Goal: Transaction & Acquisition: Purchase product/service

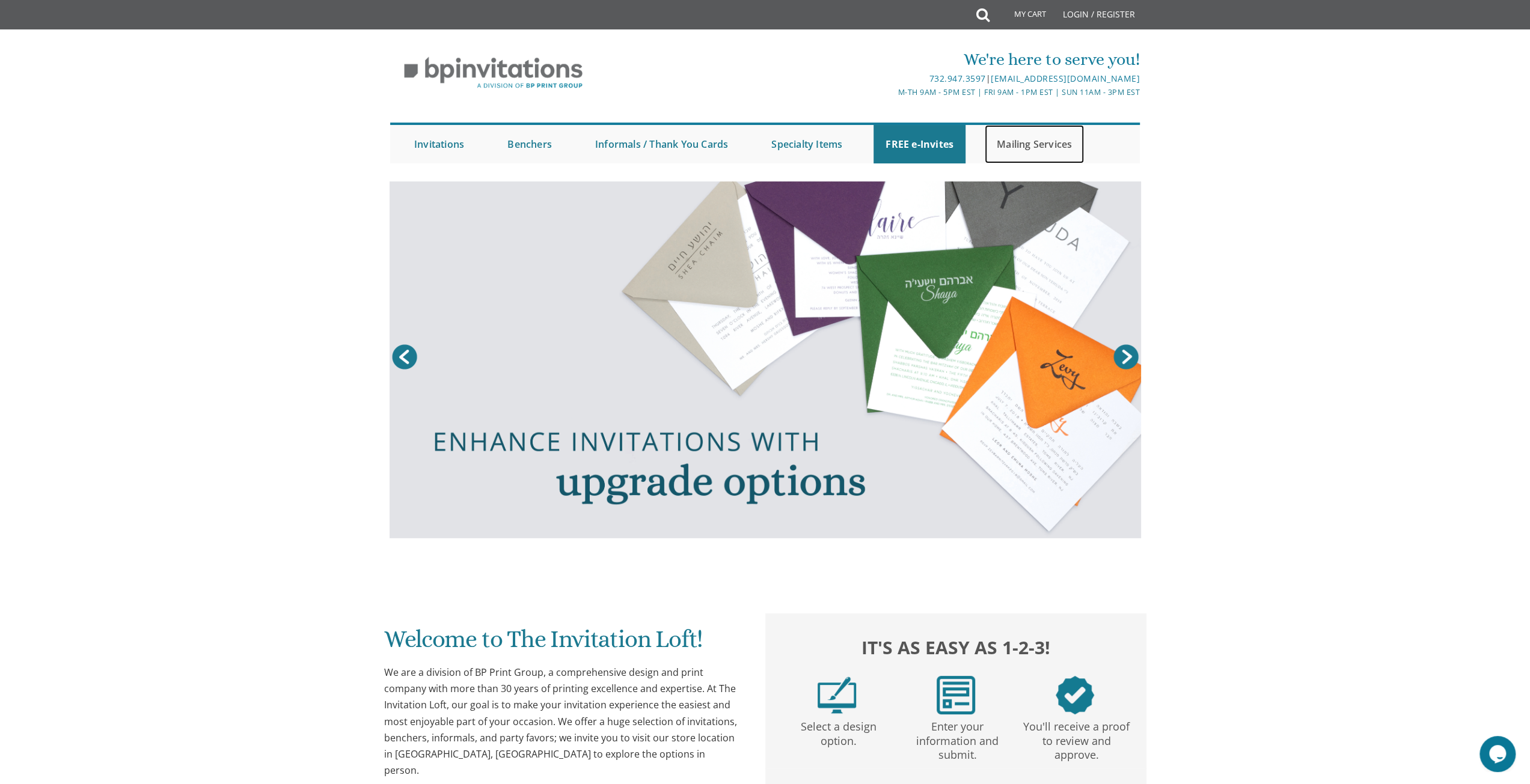
click at [1028, 143] on link "Mailing Services" at bounding box center [1034, 144] width 99 height 38
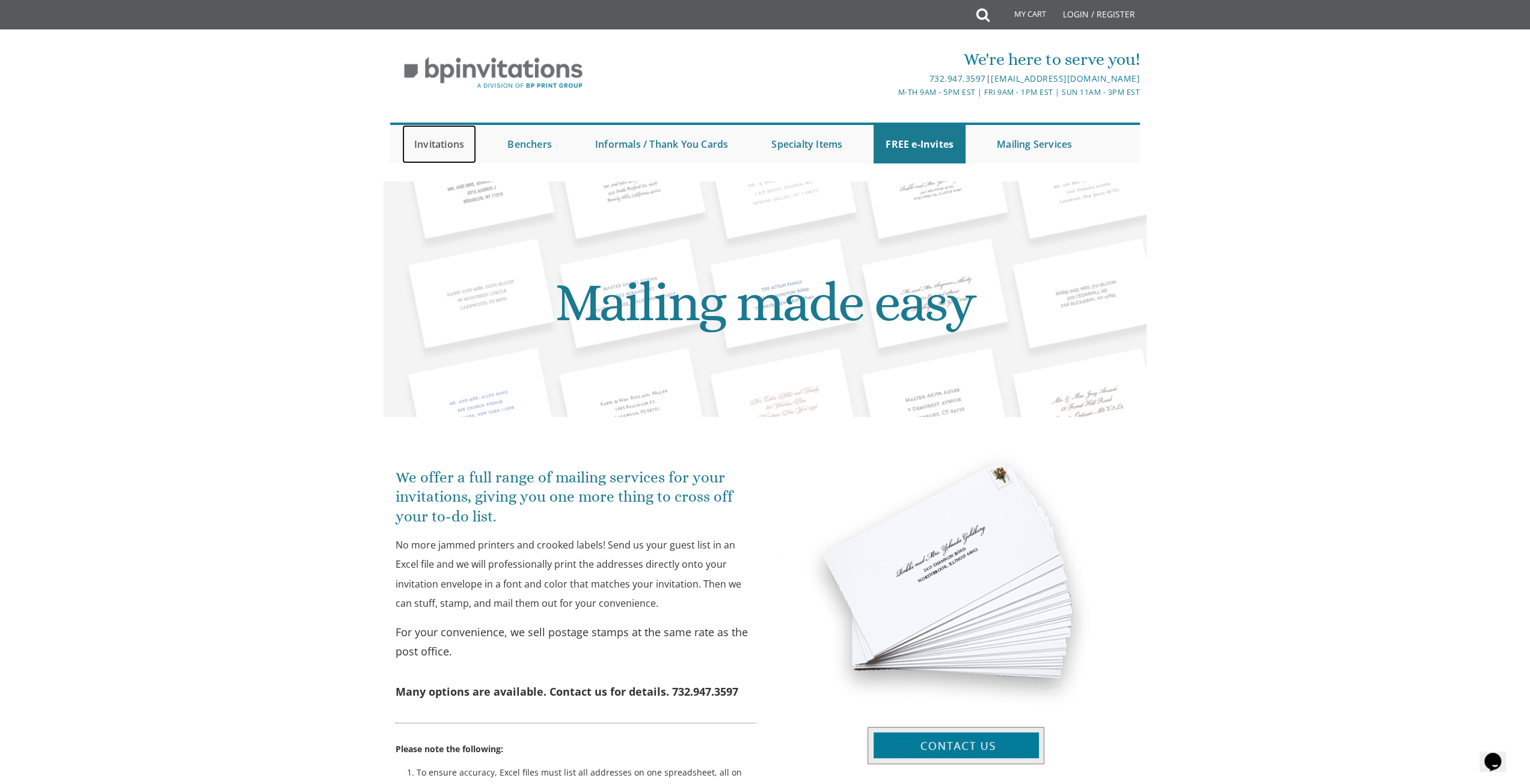
click at [456, 140] on link "Invitations" at bounding box center [438, 144] width 74 height 38
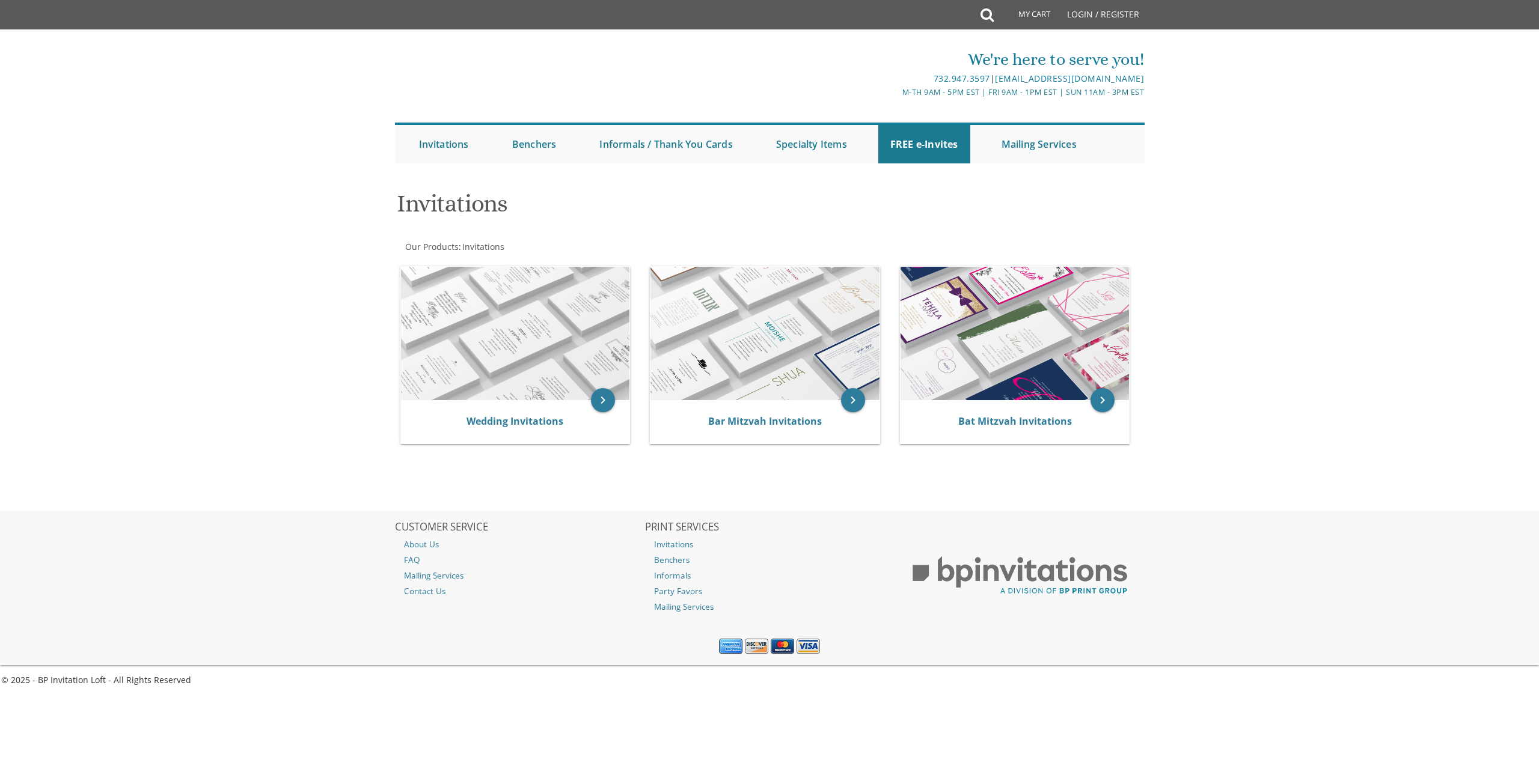
click at [443, 174] on body "My Cart Total: View Cart Item(s) Submit My Cart Total: View Cart Item(s) Login …" at bounding box center [769, 392] width 1539 height 784
click at [494, 344] on img at bounding box center [515, 333] width 229 height 133
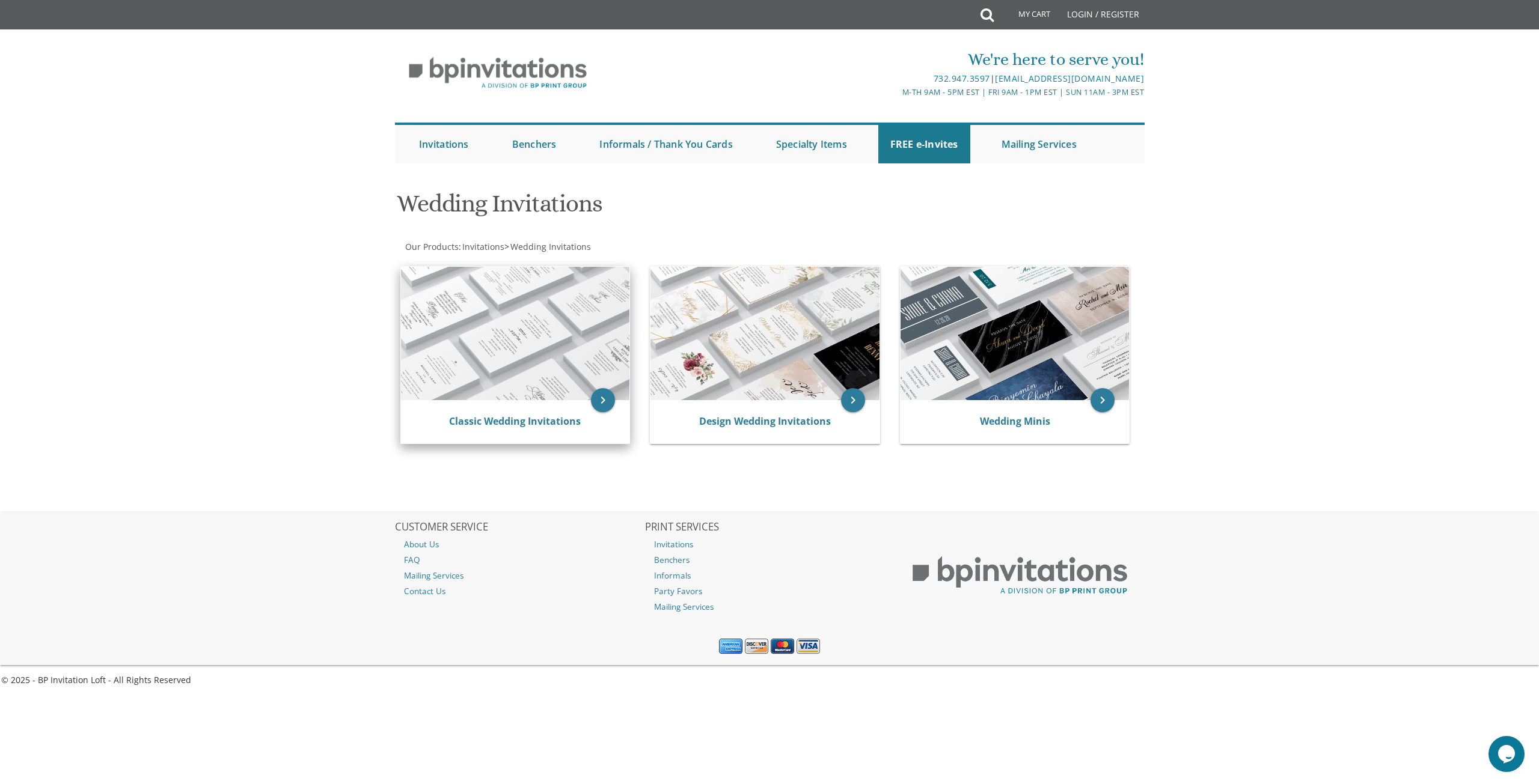
click at [486, 331] on img at bounding box center [515, 333] width 229 height 133
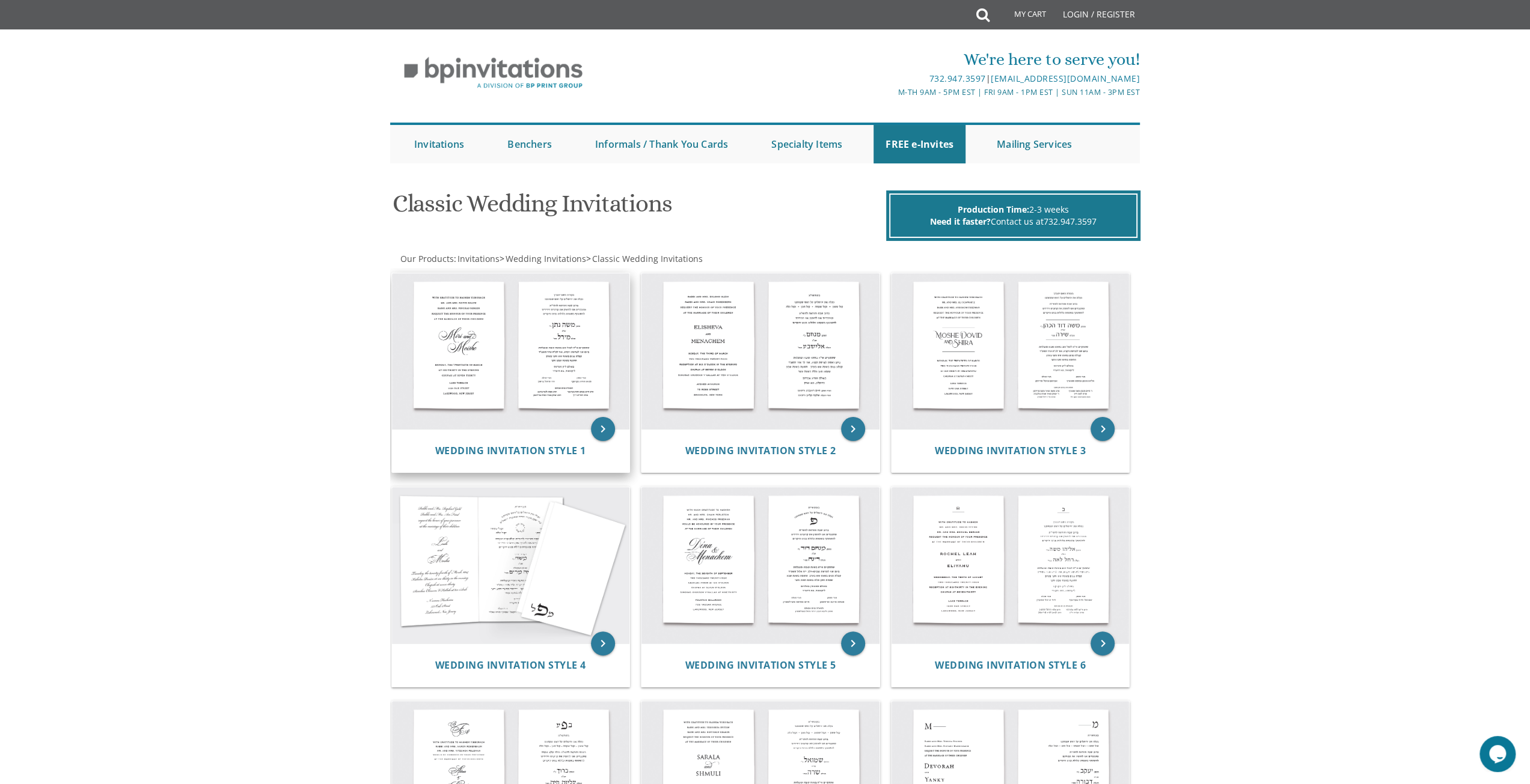
click at [453, 342] on img at bounding box center [511, 351] width 238 height 157
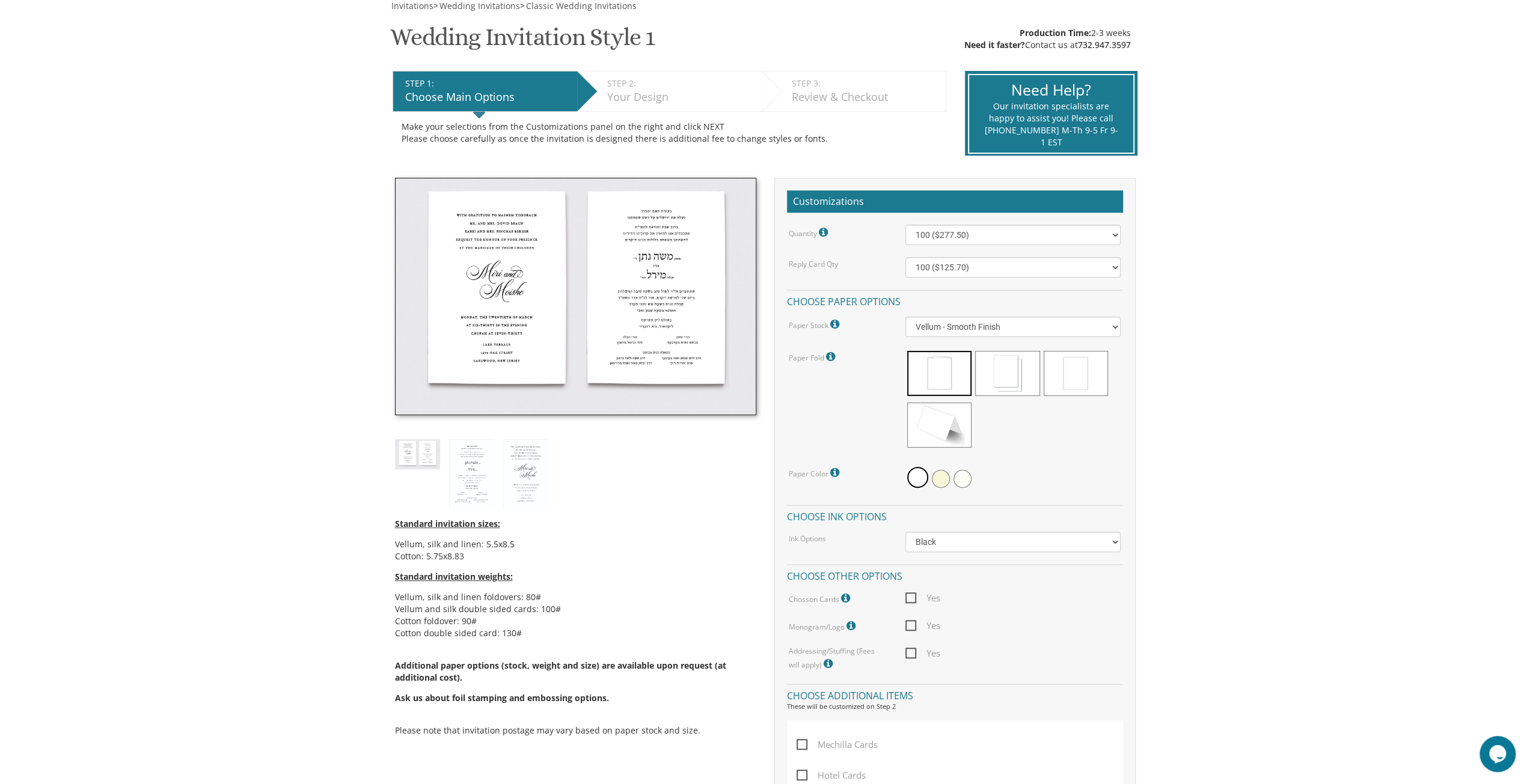
scroll to position [181, 0]
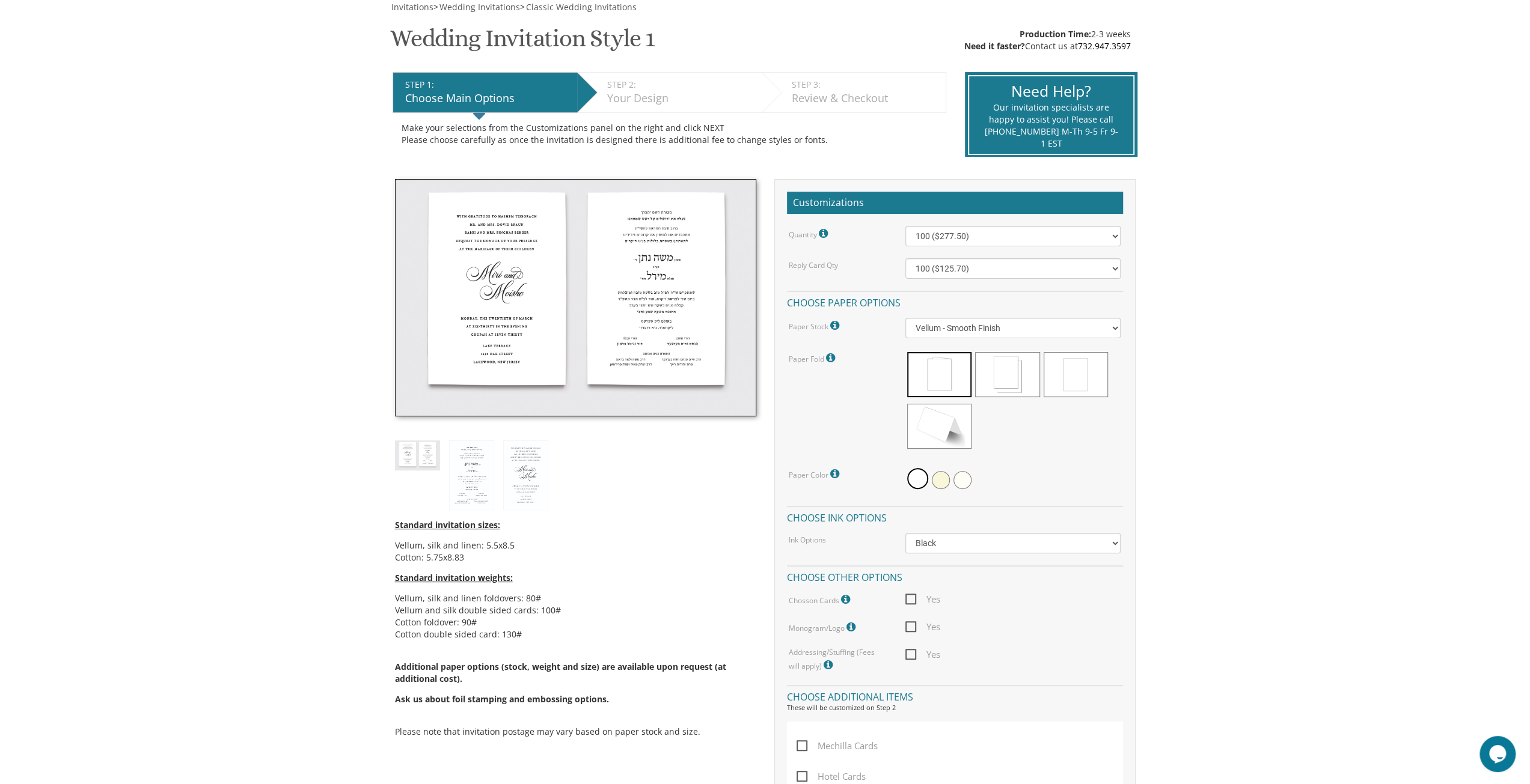
click at [353, 562] on body "My Cart {{shoppingcart.totalQuantityDisplay}} Total: {{shoppingcart.subtotal}} …" at bounding box center [765, 675] width 1530 height 1712
click at [357, 562] on body "My Cart {{shoppingcart.totalQuantityDisplay}} Total: {{shoppingcart.subtotal}} …" at bounding box center [765, 675] width 1530 height 1712
click at [950, 264] on select "100 ($125.70) 200 ($150.60) 300 ($177.95) 400 ($270.70) 500 ($225.30) 600 ($249…" at bounding box center [1013, 269] width 215 height 21
click at [951, 263] on select "100 ($125.70) 200 ($150.60) 300 ($177.95) 400 ($270.70) 500 ($225.30) 600 ($249…" at bounding box center [1013, 269] width 215 height 21
click at [957, 329] on select "Vellum - Smooth Finish Linen - Subtle Embossed Crosshatch Texture Silk - Soft, …" at bounding box center [1013, 328] width 215 height 21
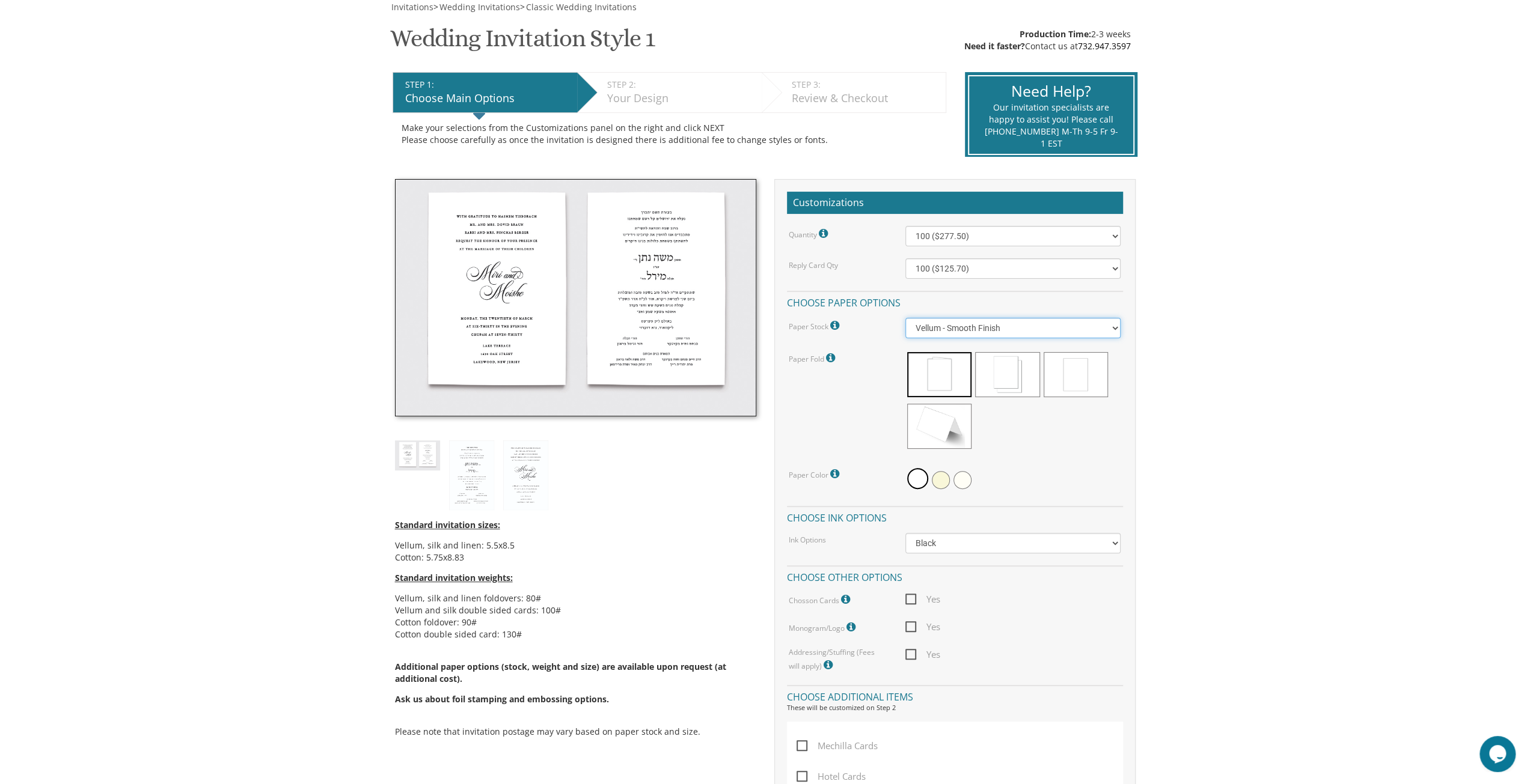
click at [957, 329] on select "Vellum - Smooth Finish Linen - Subtle Embossed Crosshatch Texture Silk - Soft, …" at bounding box center [1013, 328] width 215 height 21
click at [964, 244] on select "100 ($277.50) 200 ($330.45) 300 ($380.65) 400 ($432.70) 500 ($482.10) 600 ($534…" at bounding box center [1013, 236] width 215 height 21
click at [905, 226] on select "100 ($277.50) 200 ($330.45) 300 ($380.65) 400 ($432.70) 500 ($482.10) 600 ($534…" at bounding box center [1013, 236] width 215 height 21
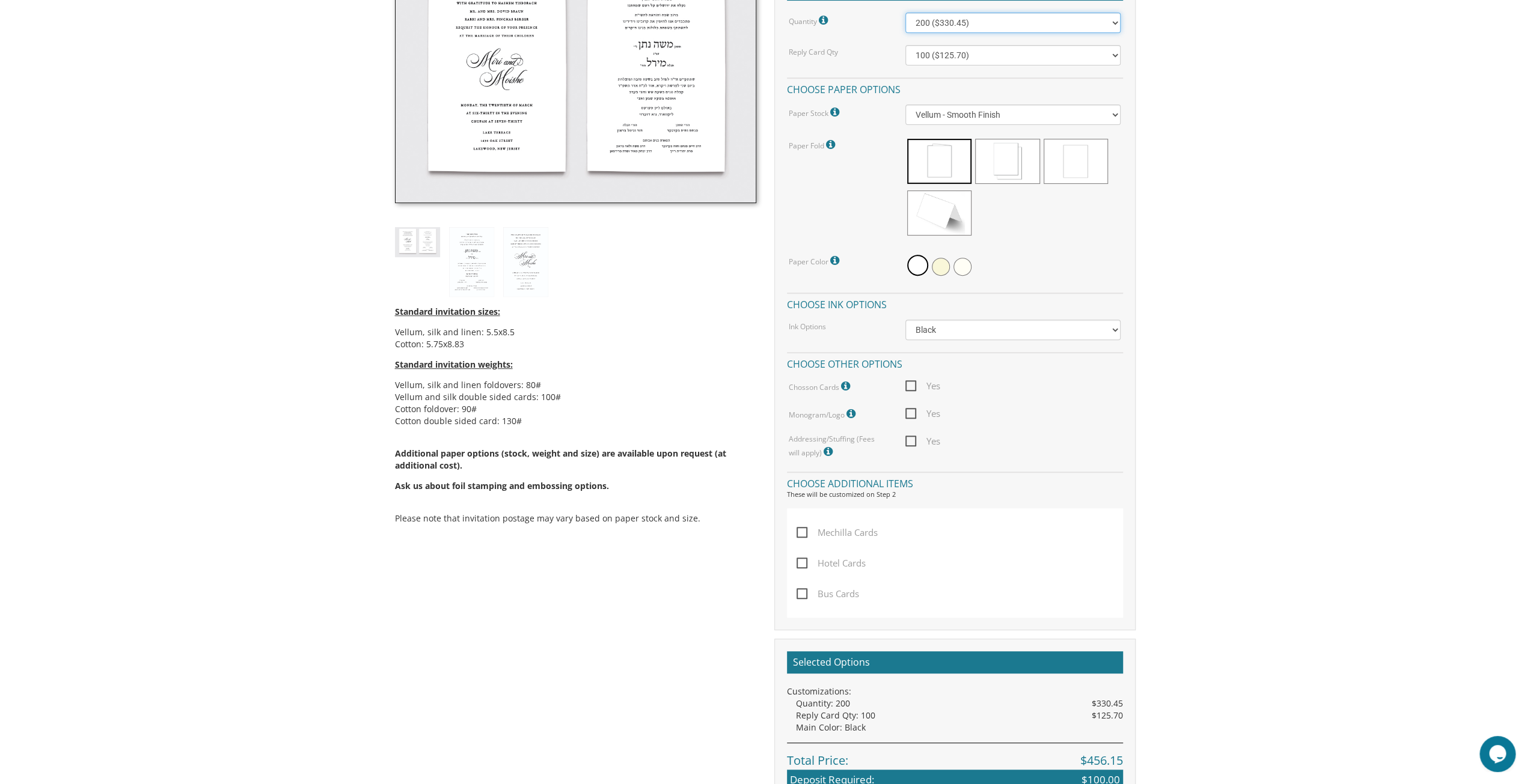
scroll to position [421, 0]
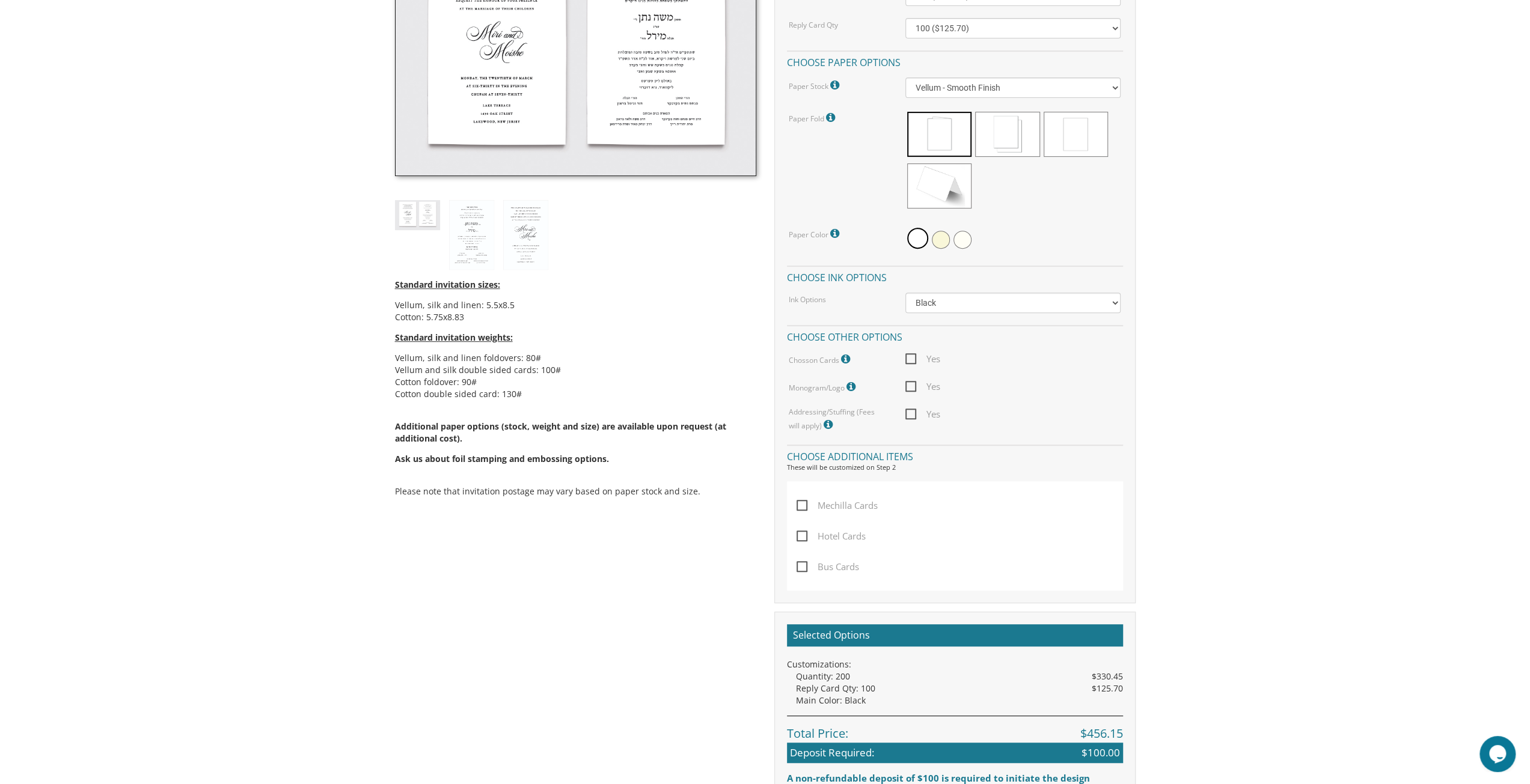
click at [824, 423] on icon at bounding box center [830, 424] width 12 height 11
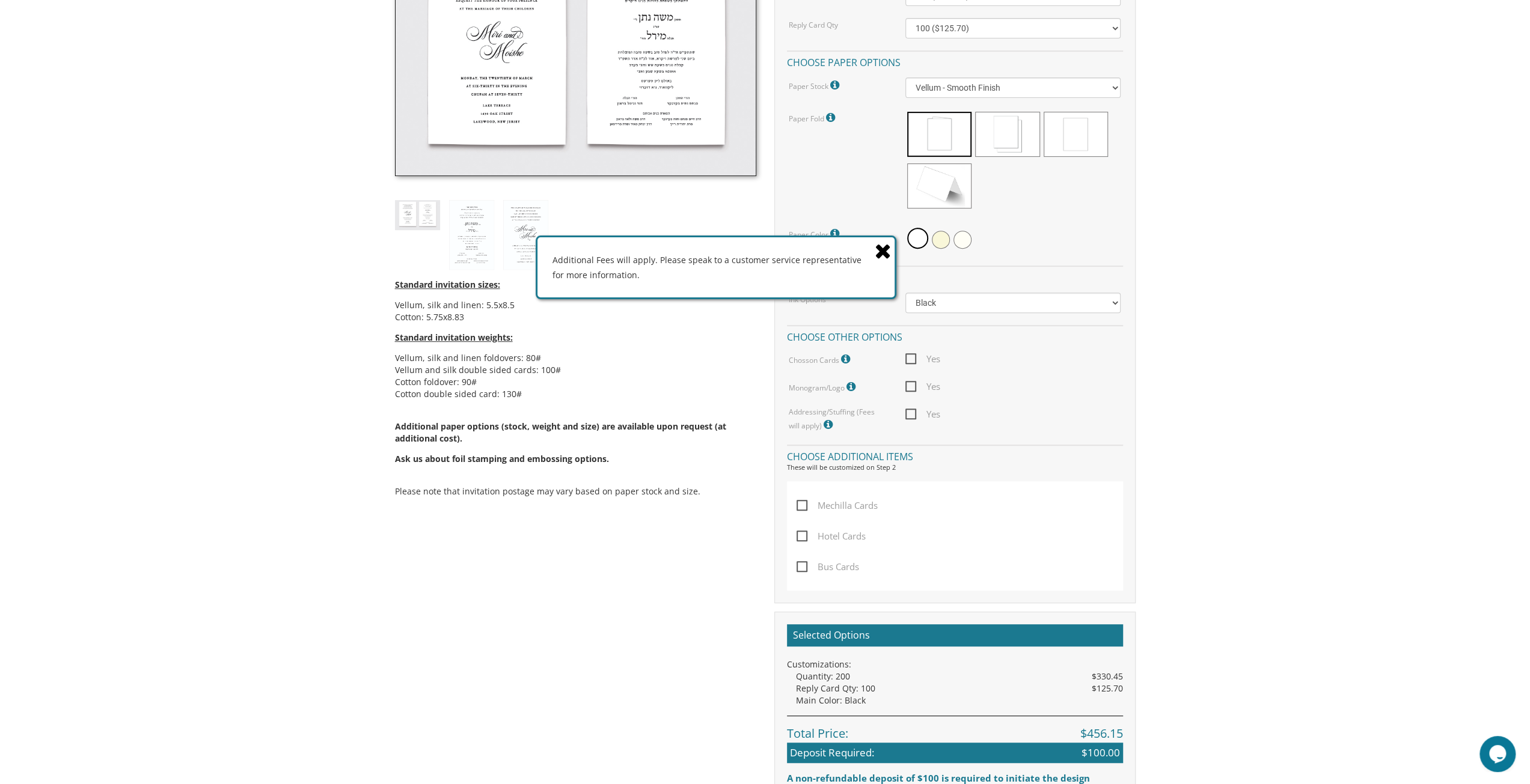
click at [824, 428] on icon at bounding box center [830, 424] width 12 height 11
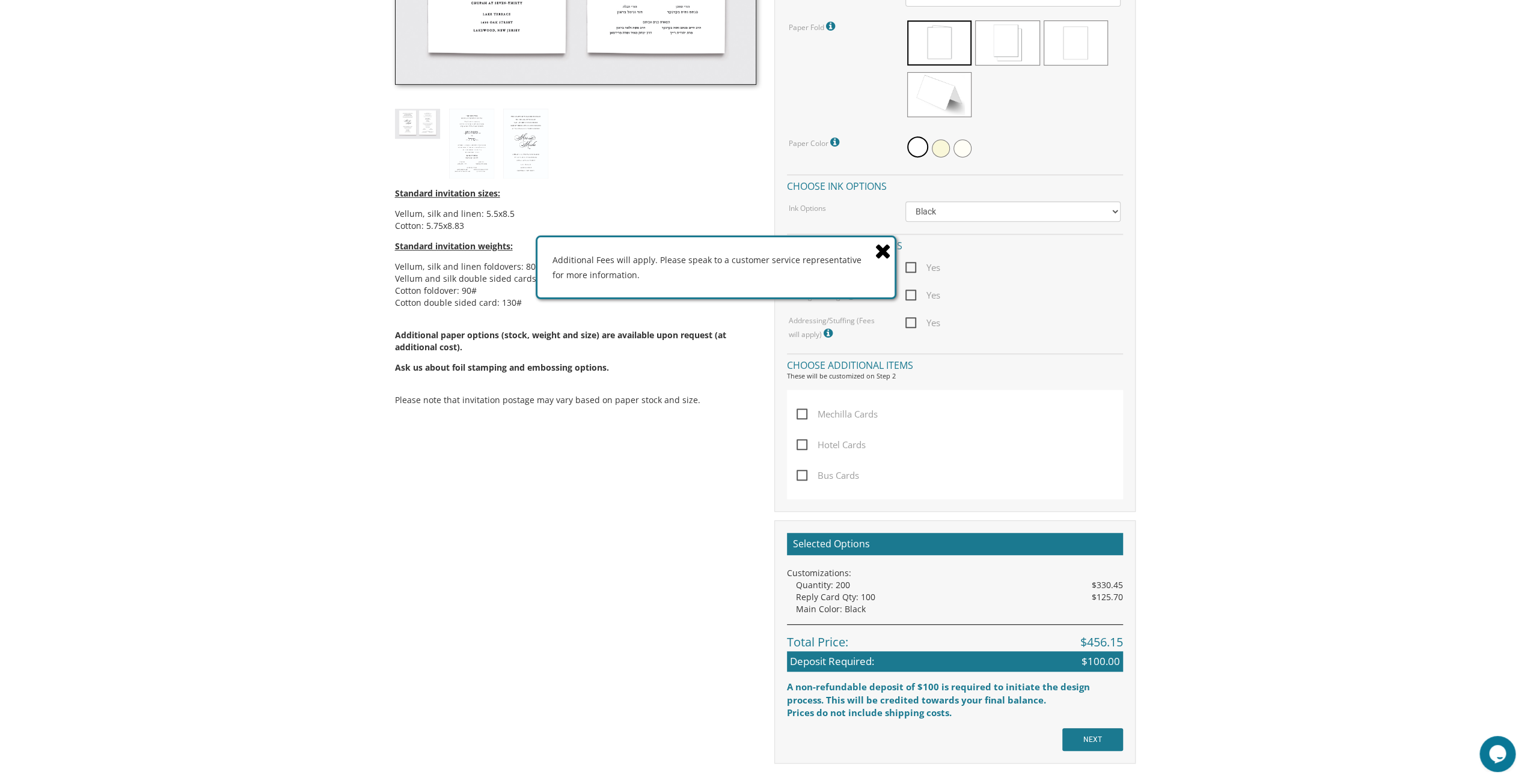
scroll to position [541, 0]
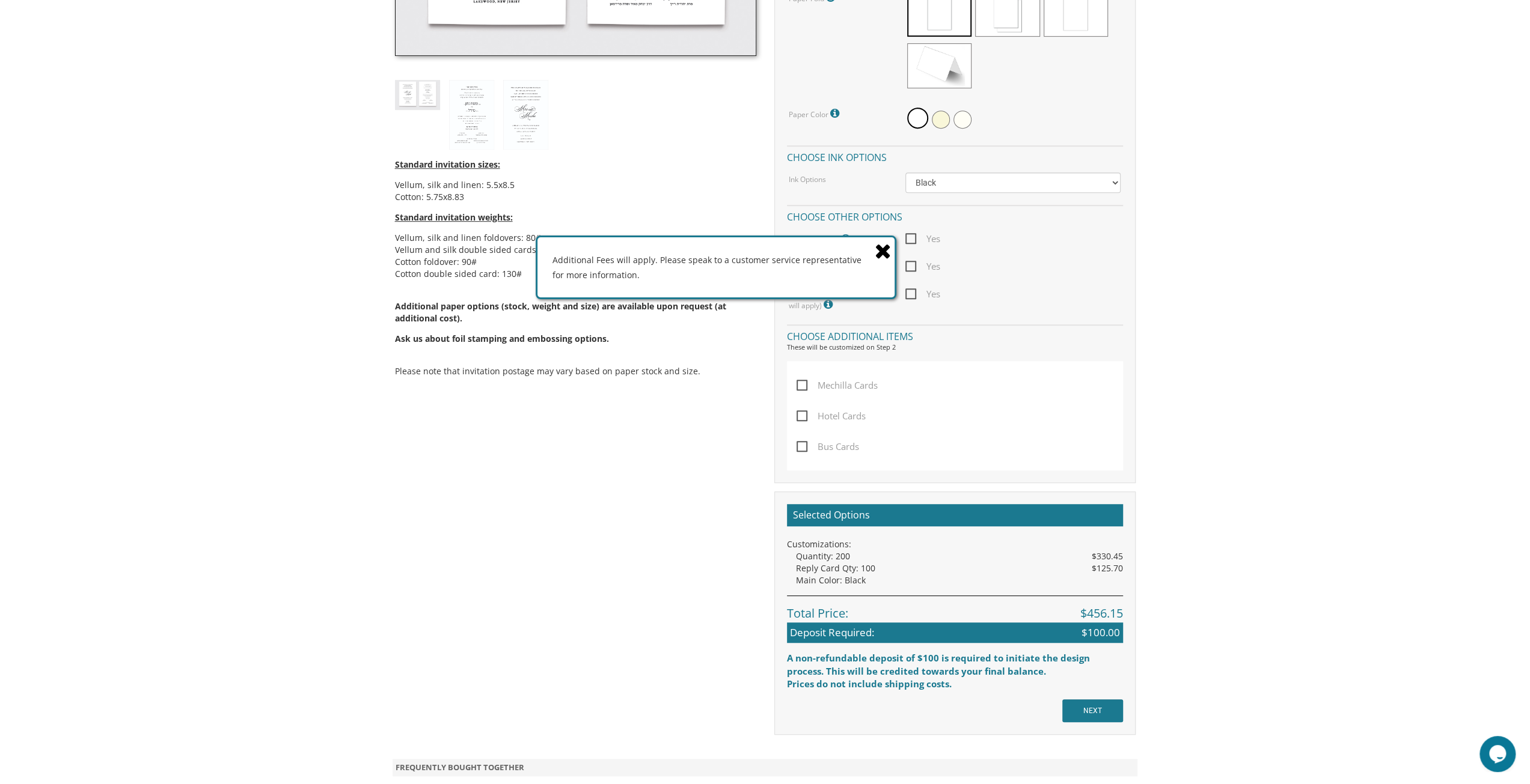
click at [879, 253] on icon at bounding box center [883, 250] width 17 height 21
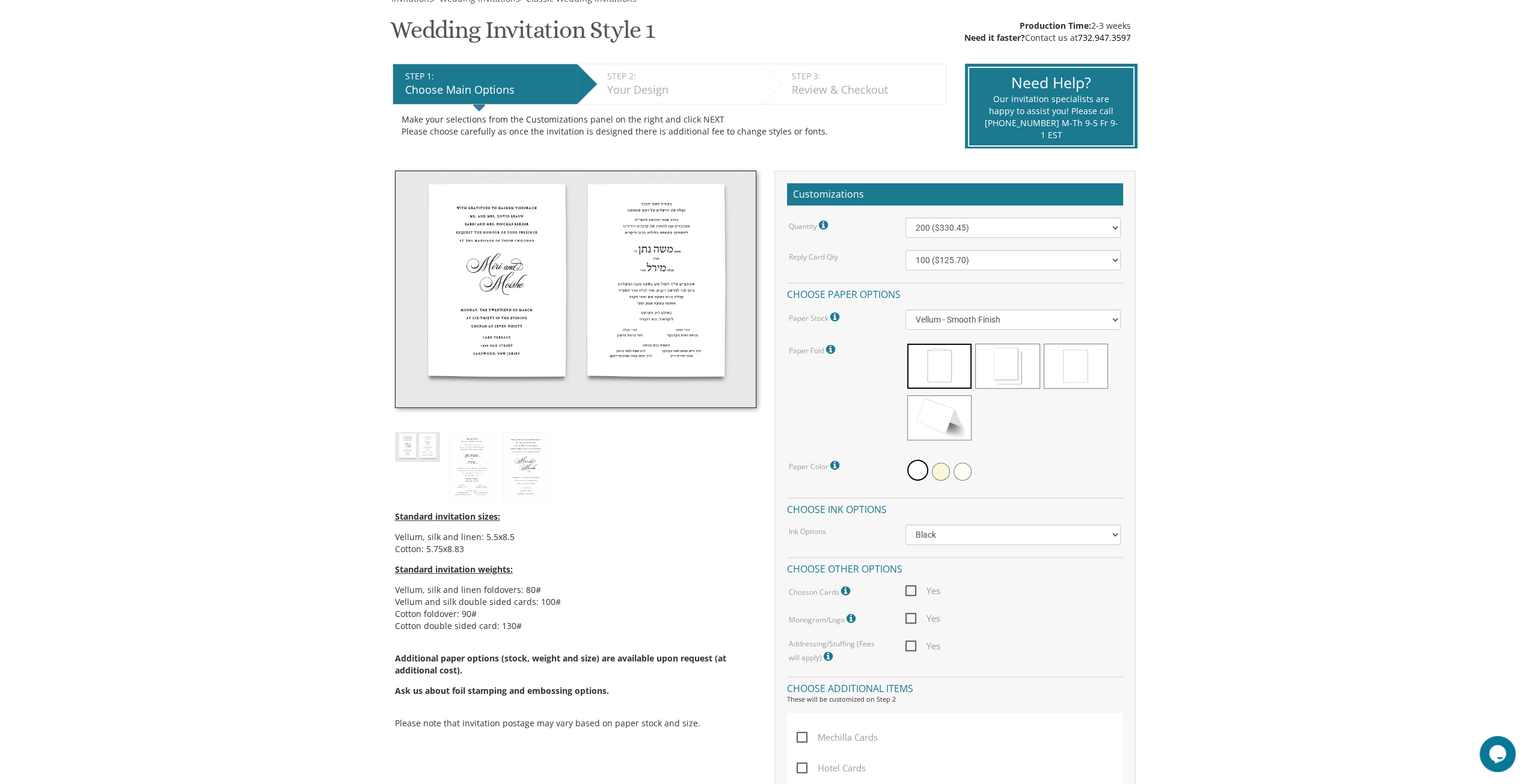
scroll to position [181, 0]
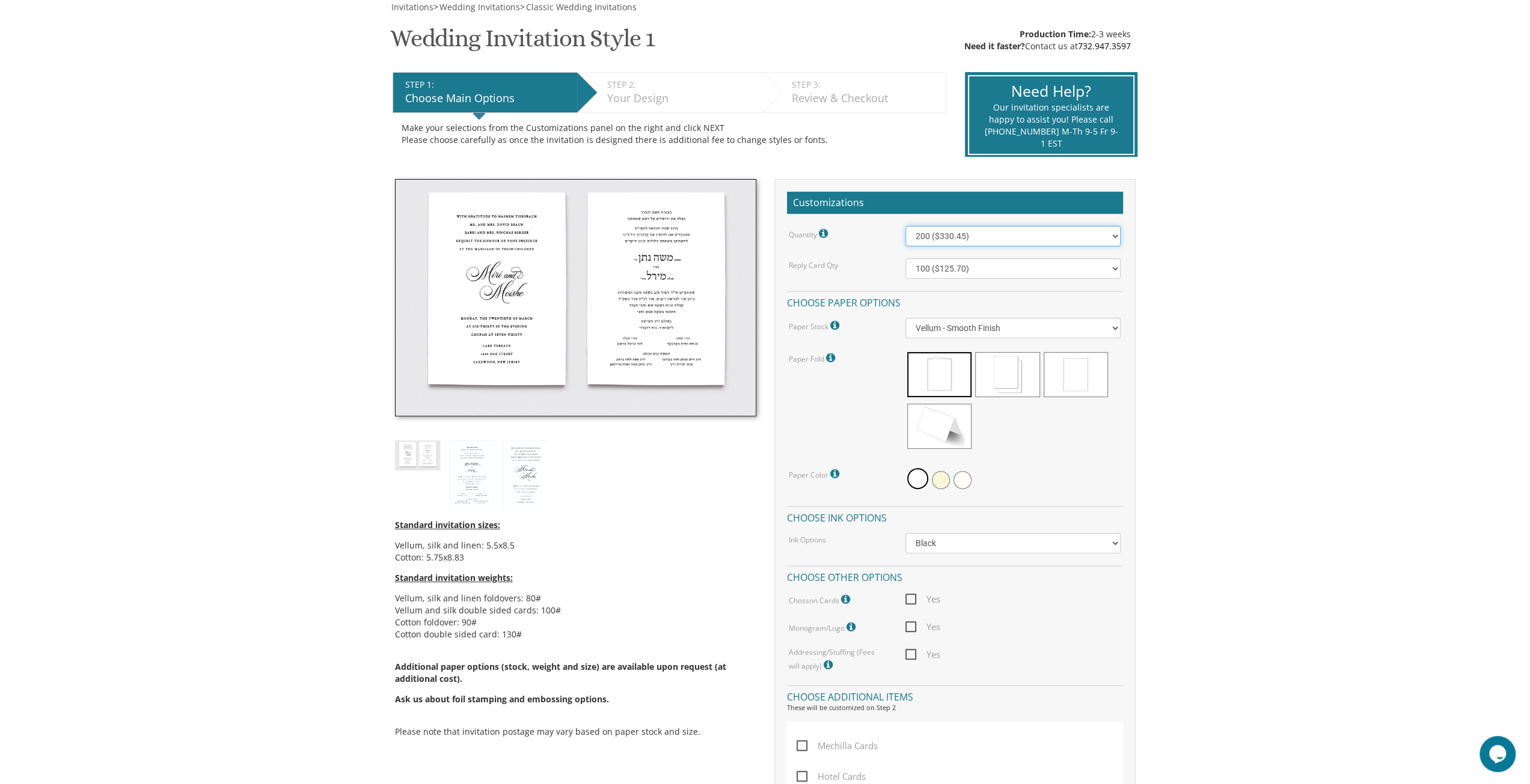
click at [937, 233] on select "100 ($277.50) 200 ($330.45) 300 ($380.65) 400 ($432.70) 500 ($482.10) 600 ($534…" at bounding box center [1013, 236] width 215 height 21
select select "100"
click at [905, 226] on select "100 ($277.50) 200 ($330.45) 300 ($380.65) 400 ($432.70) 500 ($482.10) 600 ($534…" at bounding box center [1013, 236] width 215 height 21
click at [937, 269] on select "100 ($125.70) 200 ($150.60) 300 ($177.95) 400 ($270.70) 500 ($225.30) 600 ($249…" at bounding box center [1013, 269] width 215 height 21
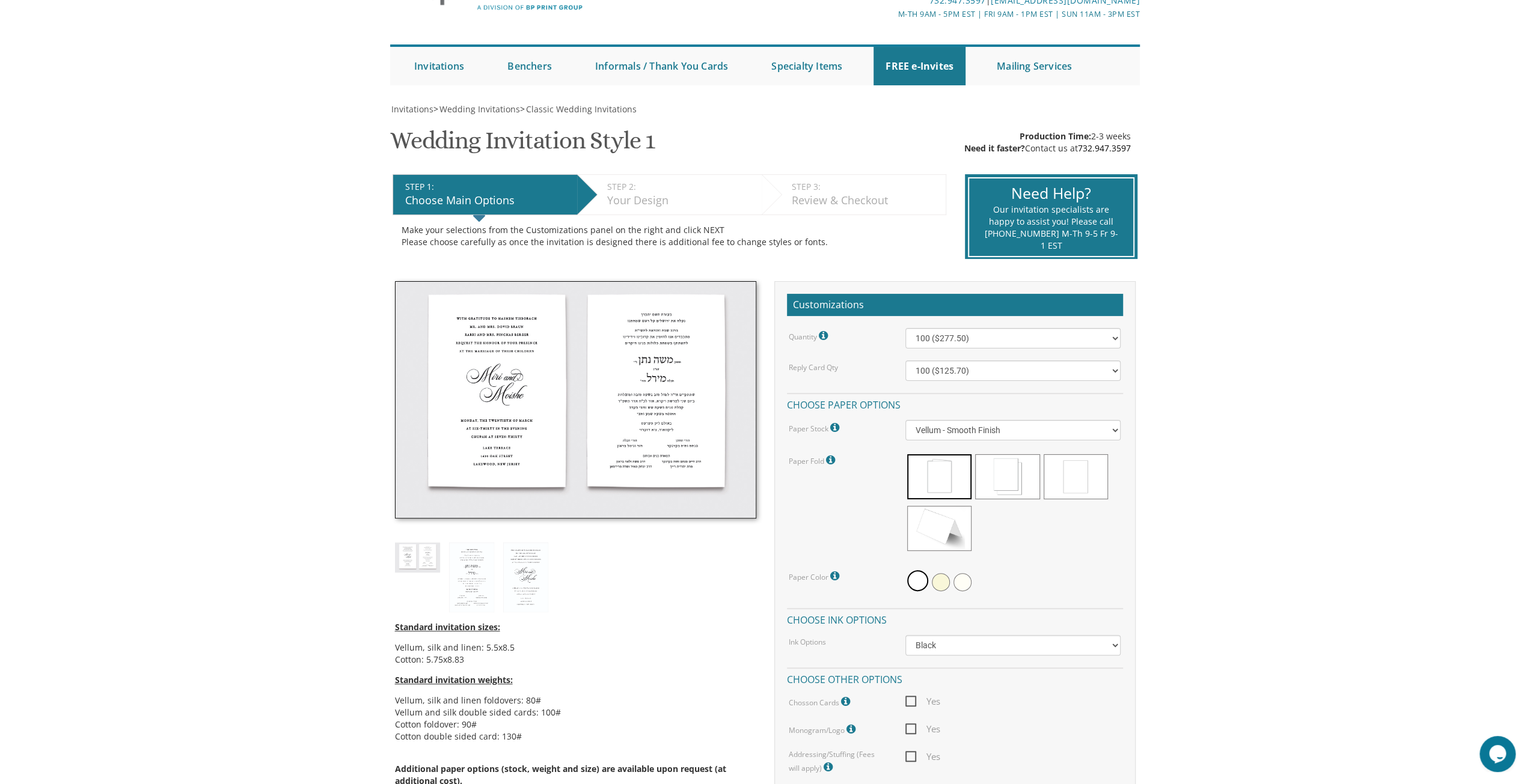
scroll to position [0, 0]
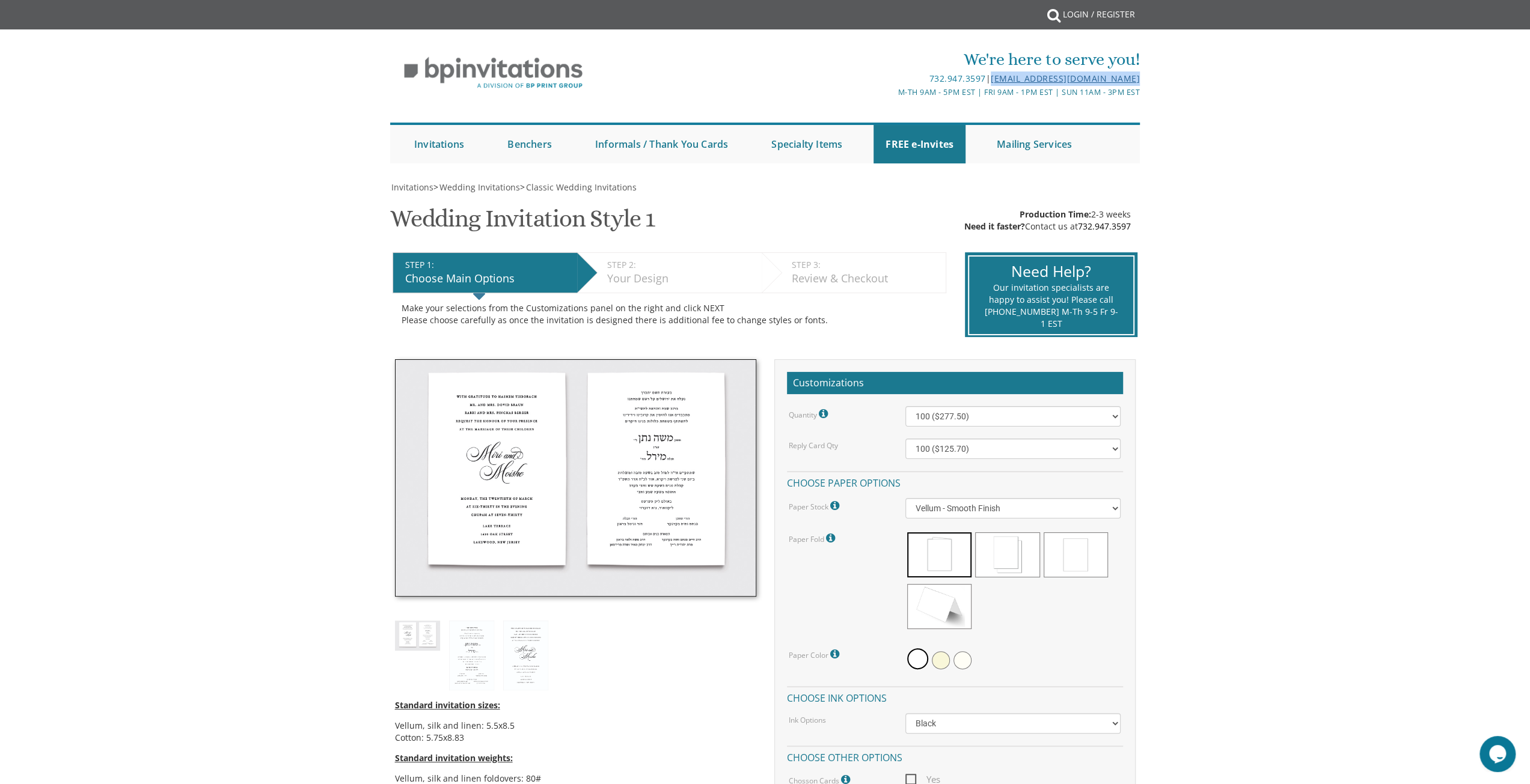
drag, startPoint x: 1161, startPoint y: 74, endPoint x: 990, endPoint y: 80, distance: 171.1
click at [990, 80] on div "We're here to serve you! 732.947.3597 | invitations@bpprintgroup.com M-Th 9am -…" at bounding box center [765, 103] width 1530 height 134
copy link "[EMAIL_ADDRESS][DOMAIN_NAME]"
